Goal: Information Seeking & Learning: Learn about a topic

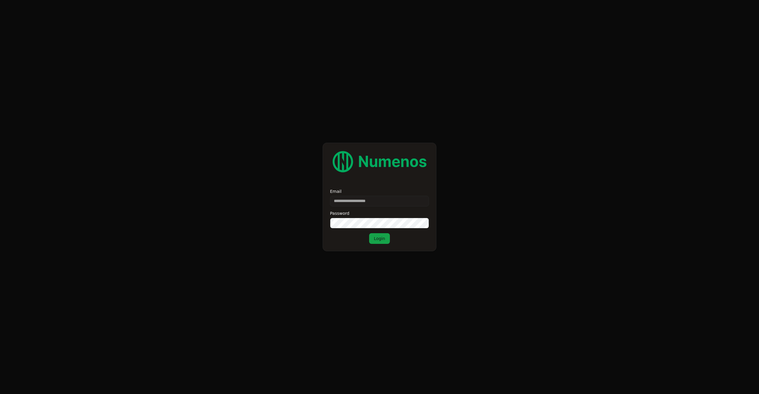
type input "**********"
click at [381, 240] on button "Login" at bounding box center [379, 238] width 21 height 11
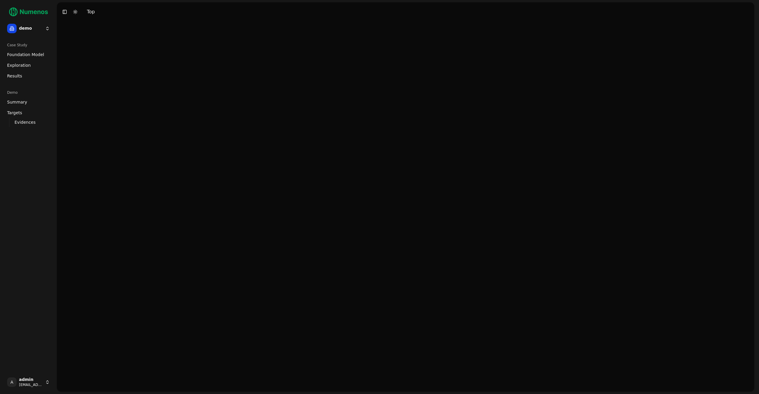
click at [20, 65] on span "Exploration" at bounding box center [19, 65] width 24 height 6
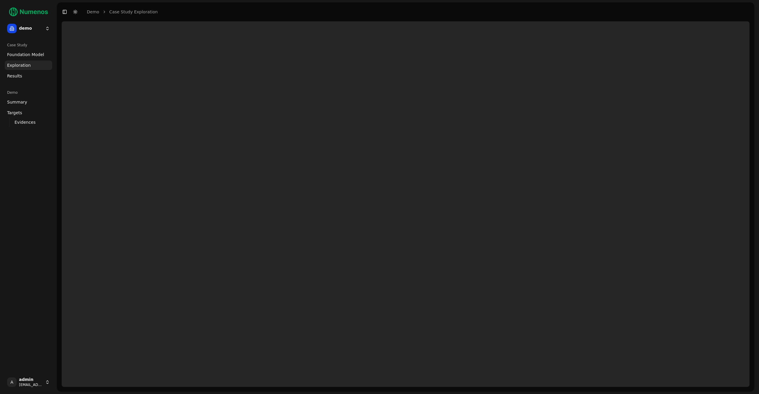
click at [22, 28] on html "demo Case Study Foundation Model Exploration Dosage Effect Results Demo Summary…" at bounding box center [379, 197] width 759 height 394
click at [78, 80] on div "tigit" at bounding box center [86, 81] width 63 height 12
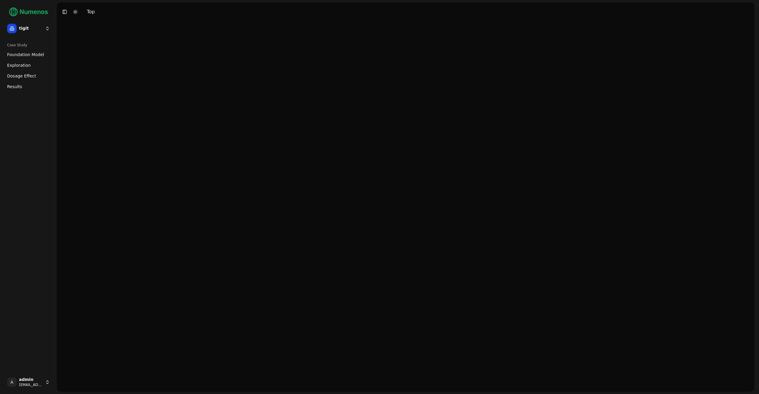
click at [30, 51] on link "Foundation Model" at bounding box center [28, 54] width 47 height 9
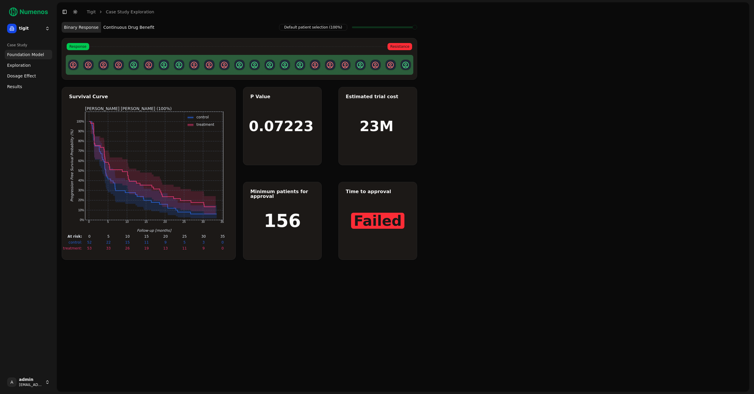
click at [119, 25] on button "Continuous Drug Benefit" at bounding box center [129, 27] width 56 height 11
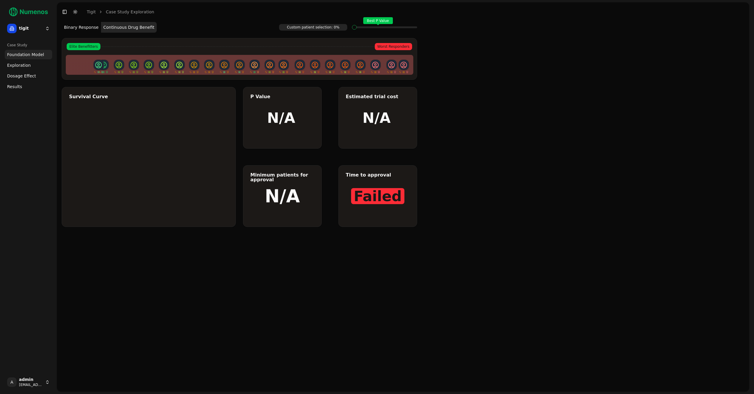
click at [91, 29] on button "Binary Response" at bounding box center [81, 27] width 39 height 11
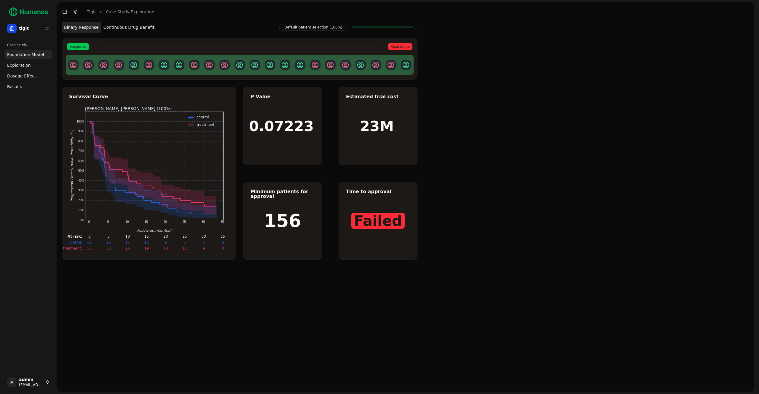
click at [135, 26] on button "Continuous Drug Benefit" at bounding box center [129, 27] width 56 height 11
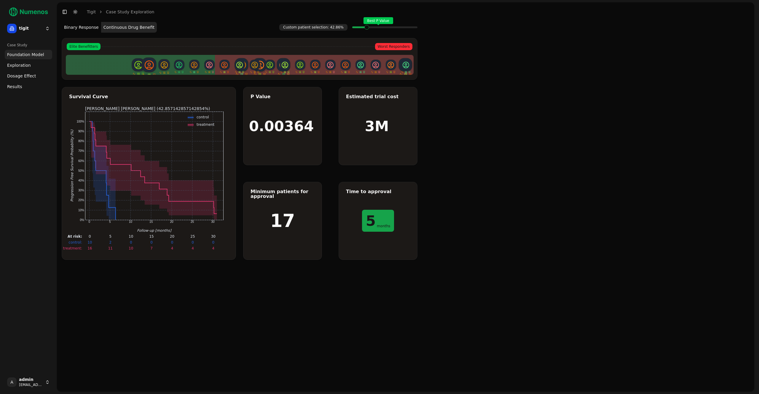
click at [385, 28] on span at bounding box center [387, 27] width 4 height 2
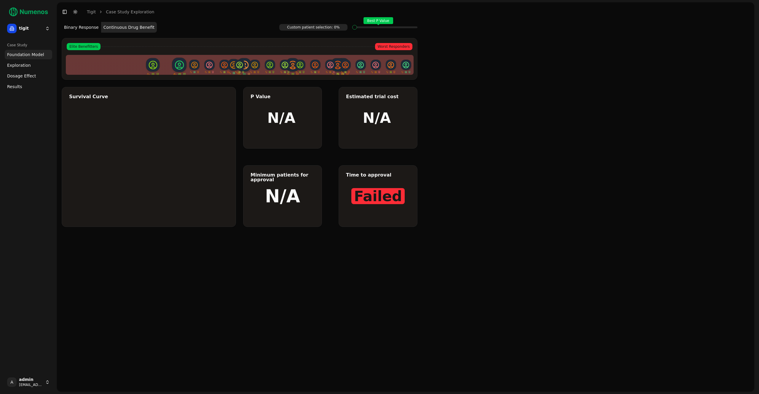
click at [385, 28] on span at bounding box center [387, 27] width 4 height 2
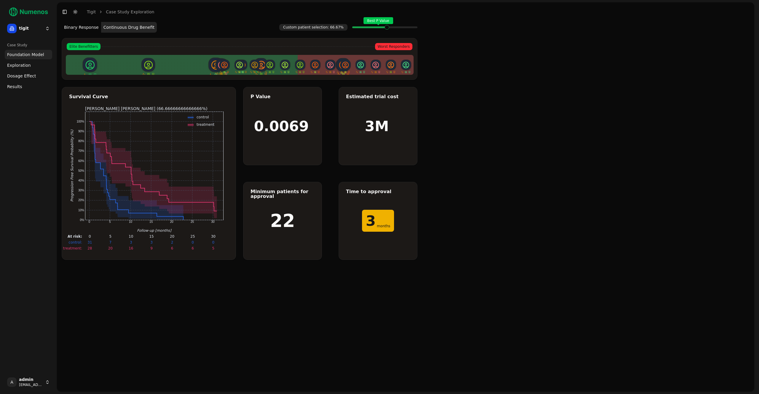
click at [385, 28] on span at bounding box center [387, 27] width 4 height 2
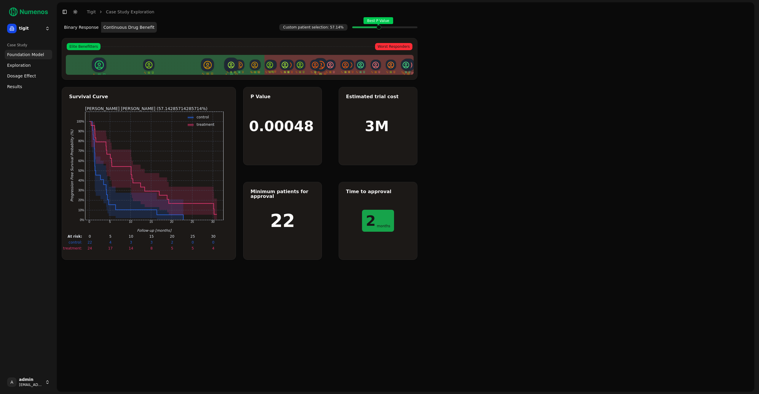
click at [385, 28] on span at bounding box center [387, 27] width 4 height 2
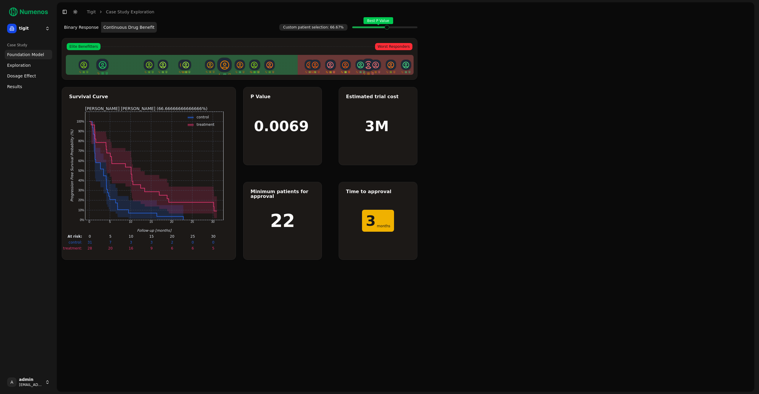
click at [385, 28] on span at bounding box center [387, 27] width 4 height 2
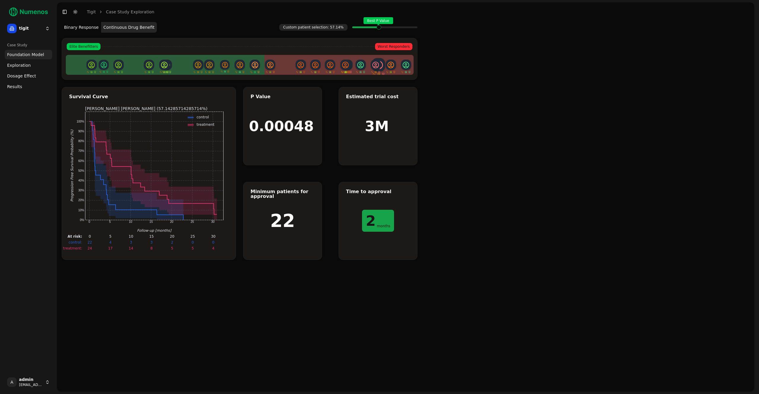
click at [385, 28] on span at bounding box center [387, 27] width 4 height 2
click at [384, 28] on span at bounding box center [383, 27] width 4 height 2
click at [382, 28] on span at bounding box center [383, 27] width 4 height 2
click at [381, 28] on div "Best P Value" at bounding box center [384, 27] width 65 height 12
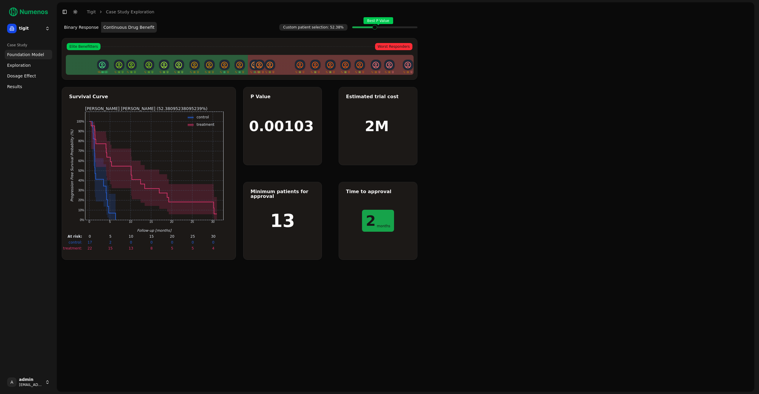
click at [379, 28] on span "Best P Value" at bounding box center [379, 27] width 4 height 2
click at [378, 28] on span "Best P Value" at bounding box center [379, 27] width 4 height 2
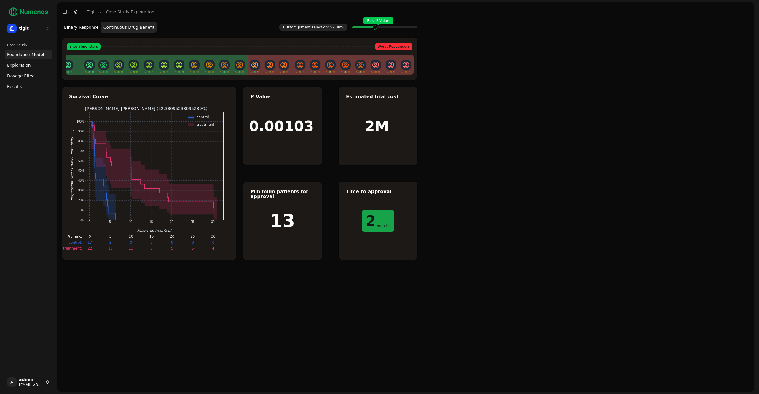
click at [382, 28] on span at bounding box center [383, 27] width 4 height 2
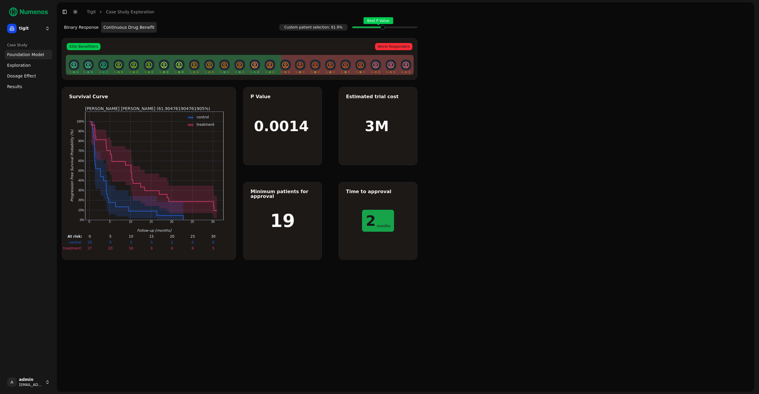
click at [383, 28] on span at bounding box center [383, 27] width 4 height 2
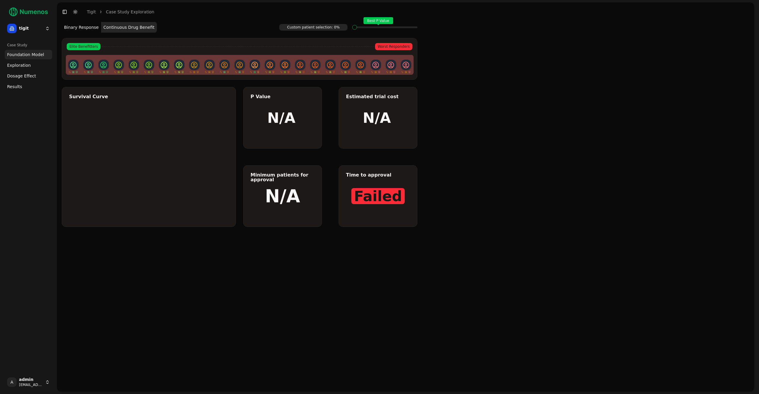
click at [89, 32] on button "Binary Response" at bounding box center [81, 27] width 39 height 11
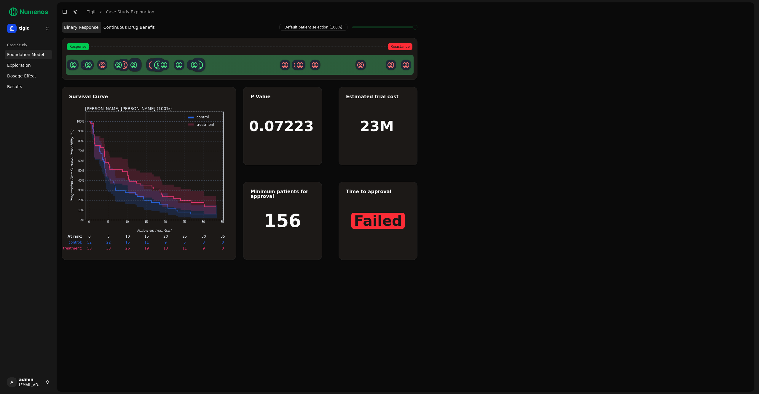
click at [34, 66] on link "Exploration" at bounding box center [28, 64] width 47 height 9
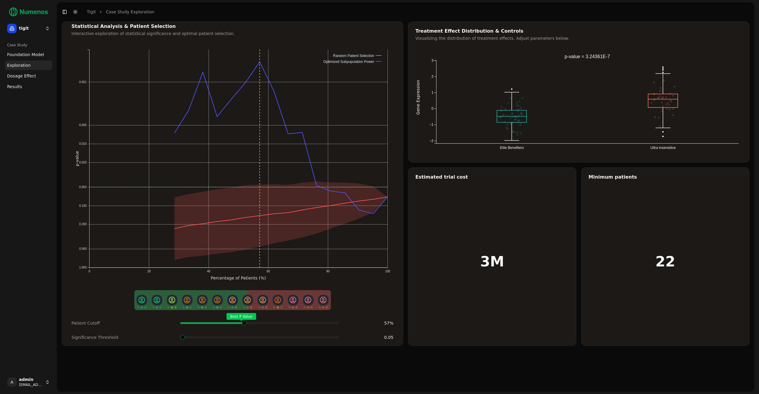
click at [329, 324] on span at bounding box center [334, 323] width 10 height 2
click at [240, 326] on div "Best P Value" at bounding box center [259, 323] width 159 height 12
click at [246, 328] on div "Best P Value" at bounding box center [259, 323] width 159 height 12
click at [339, 336] on span at bounding box center [336, 337] width 5 height 5
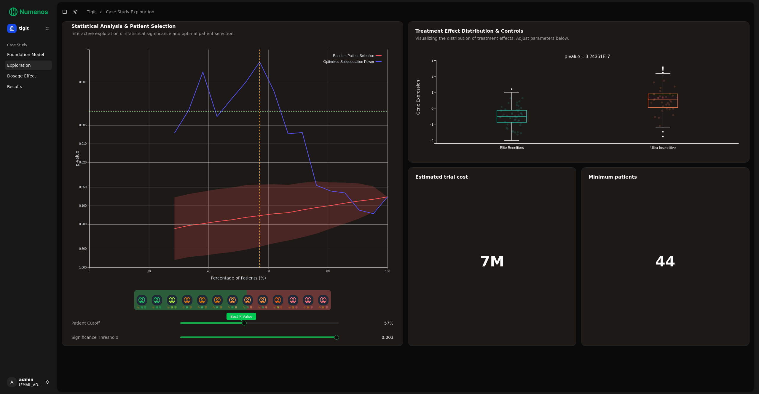
click at [39, 76] on link "Dosage Effect" at bounding box center [28, 75] width 47 height 9
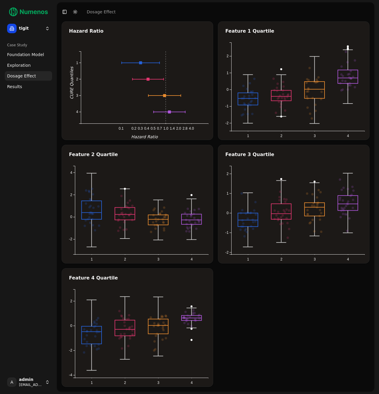
click at [321, 15] on header "Toggle Sidebar Toggle Dark Mode Dosage Effect" at bounding box center [216, 11] width 318 height 19
